Goal: Navigation & Orientation: Find specific page/section

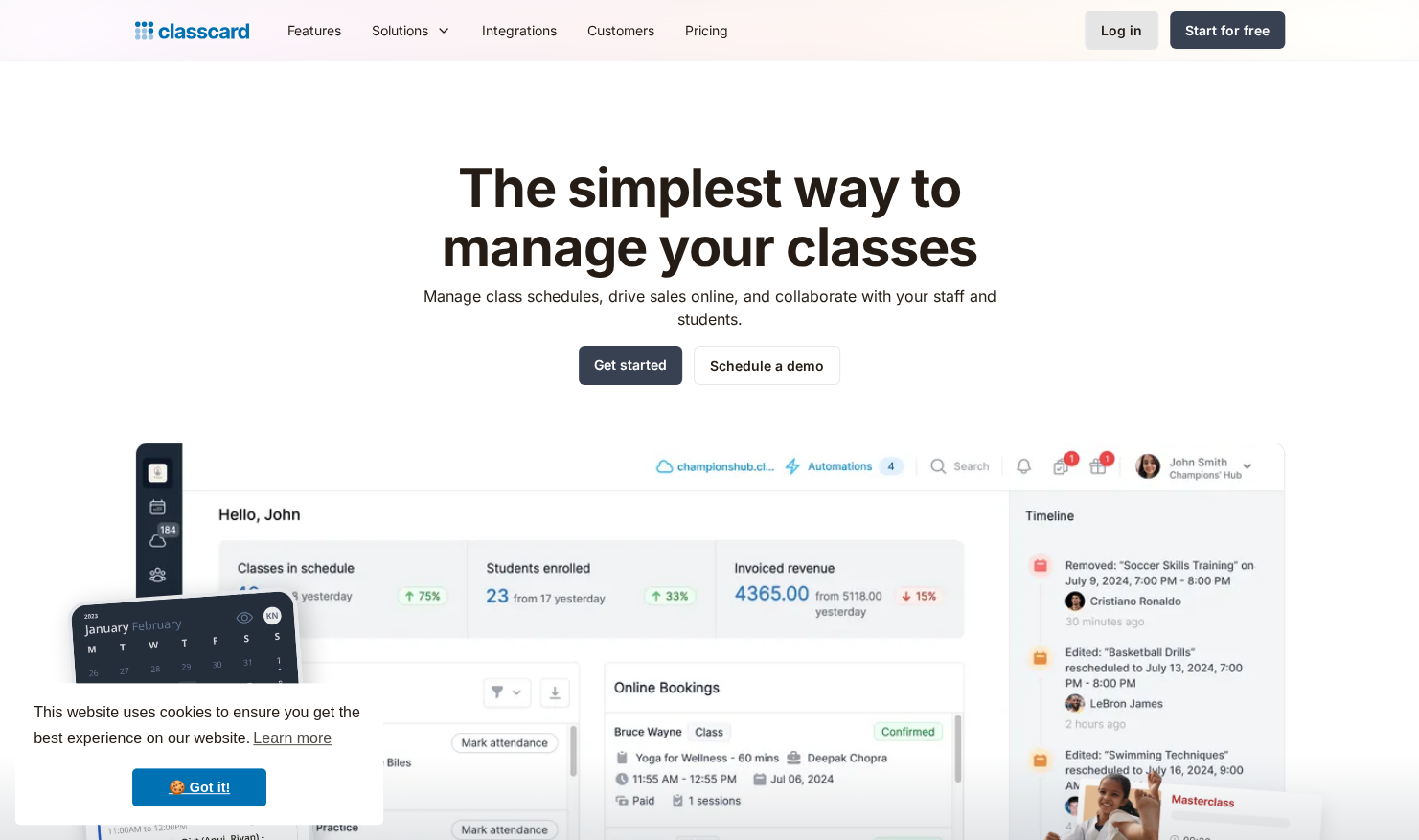
click at [1120, 39] on div "Log in" at bounding box center [1121, 30] width 42 height 20
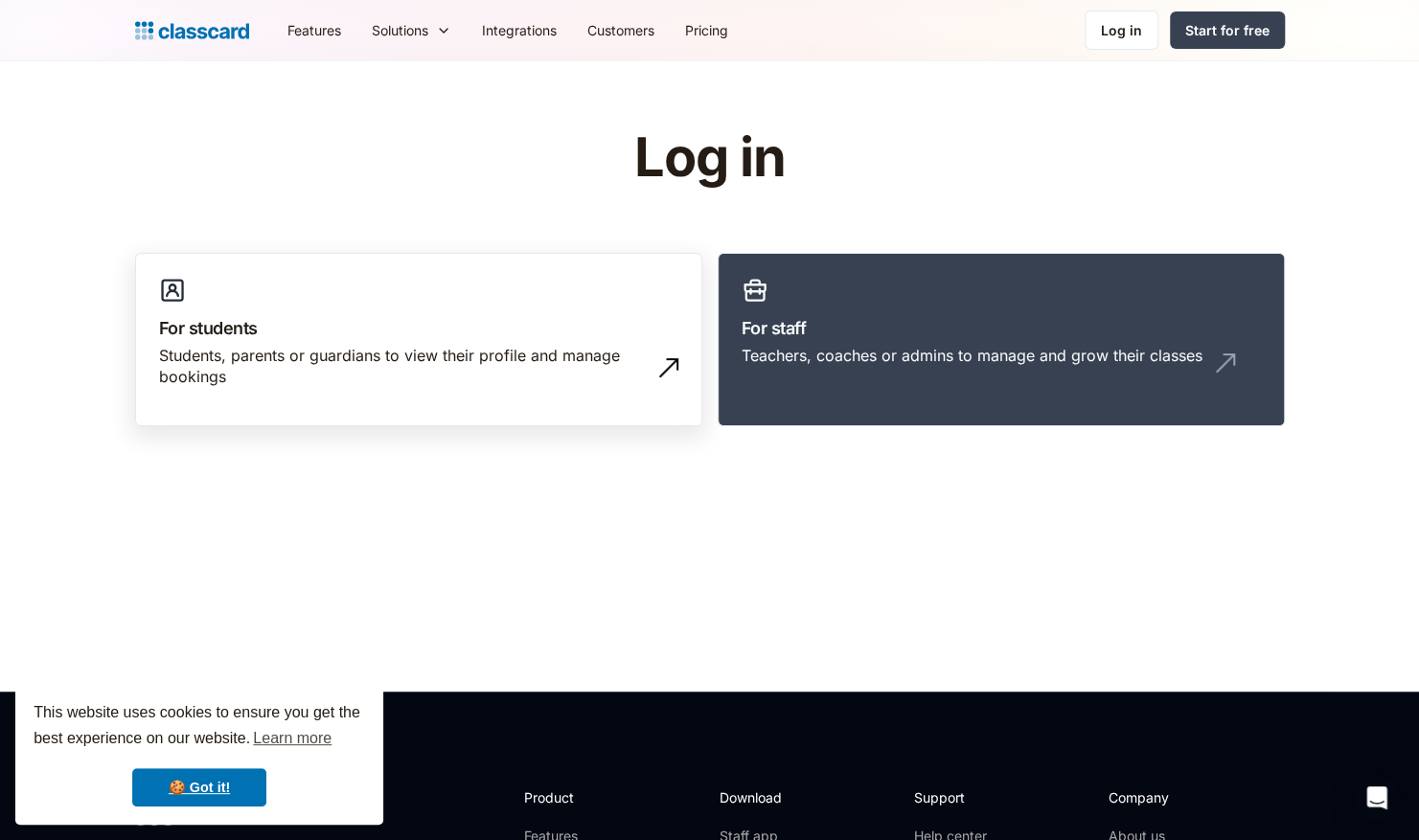
click at [297, 356] on div "Students, parents or guardians to view their profile and manage bookings" at bounding box center [399, 366] width 481 height 44
